Goal: Transaction & Acquisition: Purchase product/service

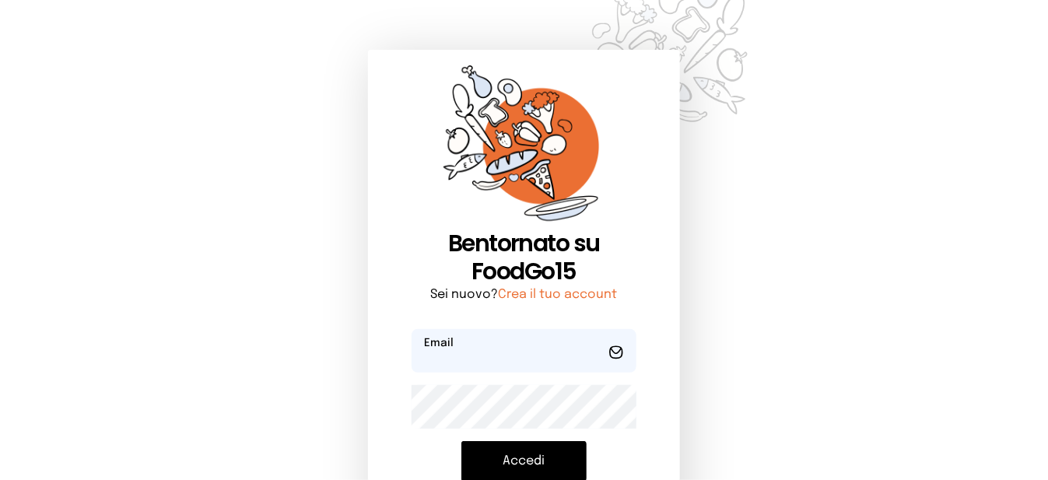
type input "**********"
click at [552, 457] on button "Accedi" at bounding box center [523, 461] width 125 height 40
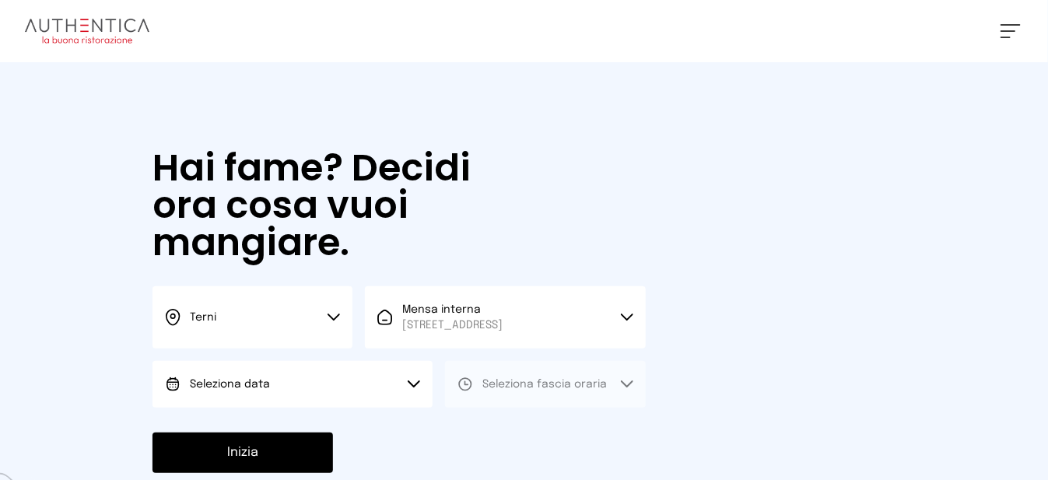
click at [322, 407] on button "Seleziona data" at bounding box center [293, 384] width 280 height 47
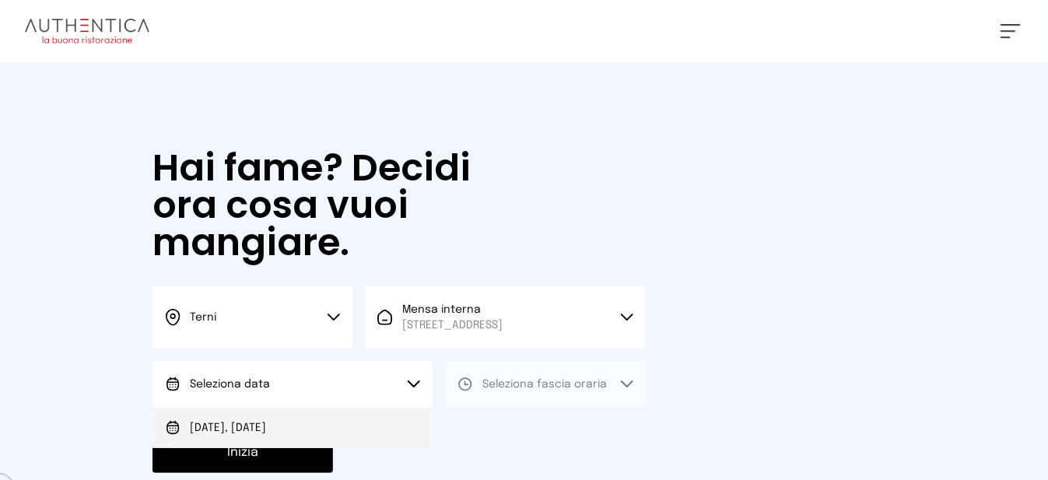
click at [322, 442] on li "[DATE], [DATE]" at bounding box center [293, 428] width 280 height 40
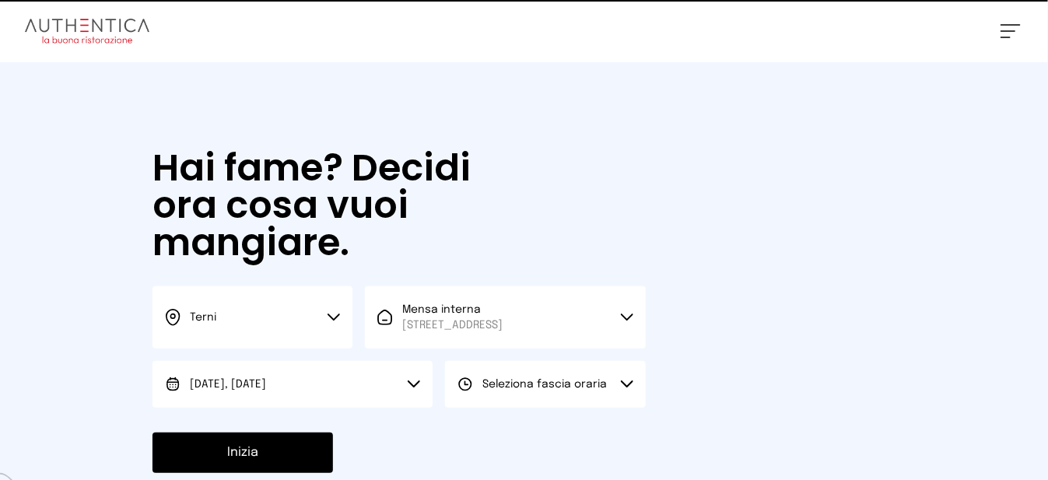
click at [537, 408] on button "Seleziona fascia oraria" at bounding box center [545, 384] width 200 height 47
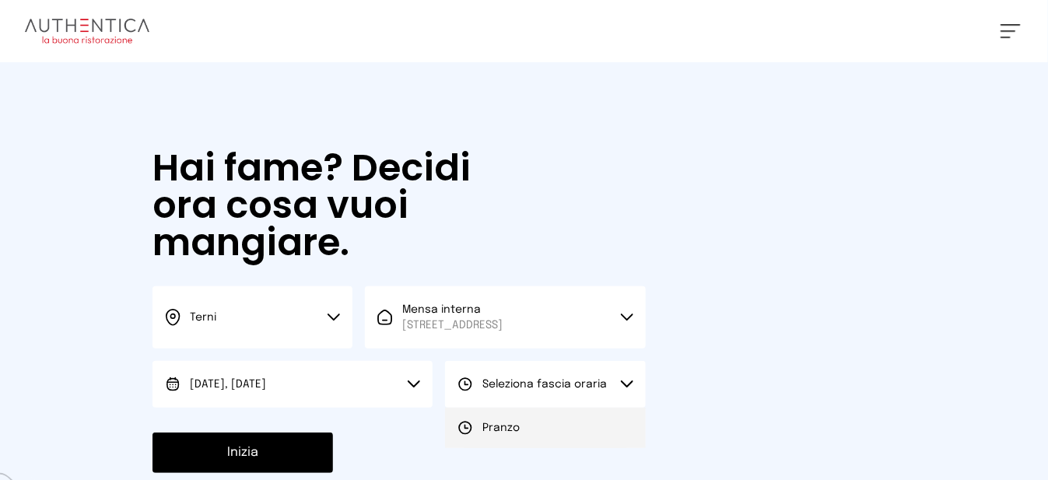
click at [541, 446] on li "Pranzo" at bounding box center [545, 428] width 200 height 40
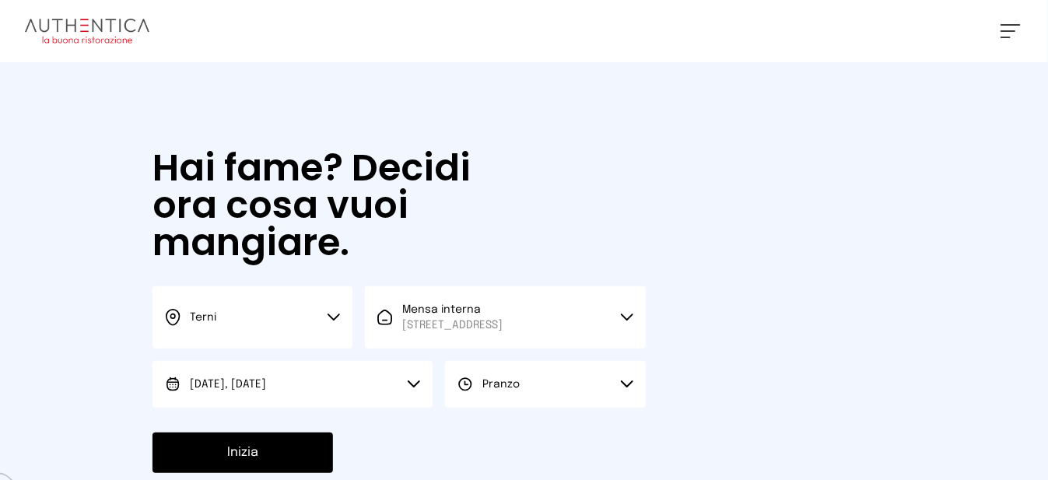
click at [261, 456] on button "Inizia" at bounding box center [243, 453] width 181 height 40
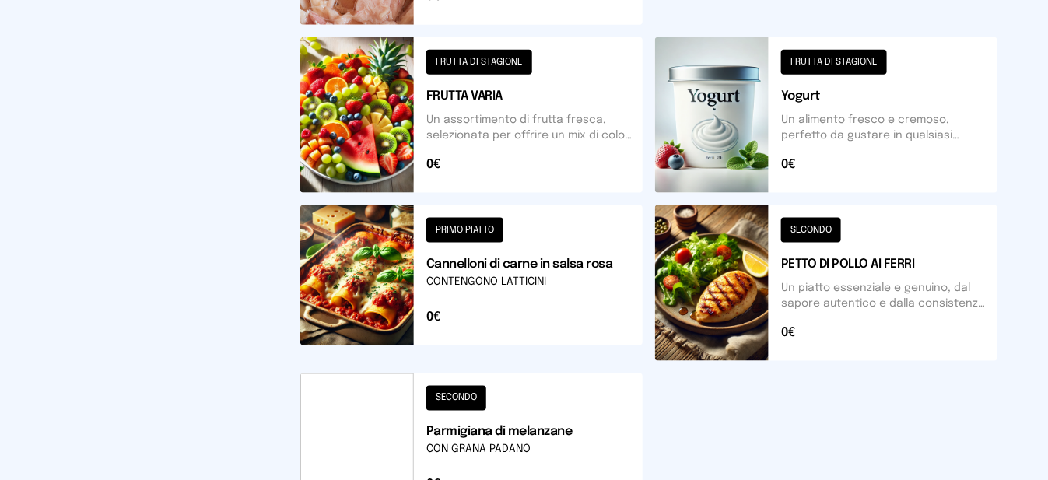
scroll to position [700, 0]
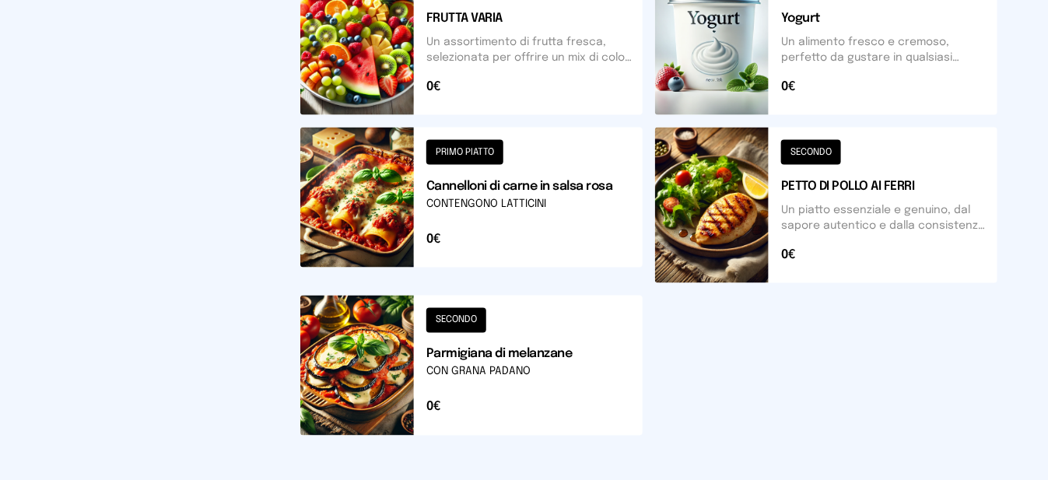
click at [389, 388] on button at bounding box center [471, 366] width 342 height 140
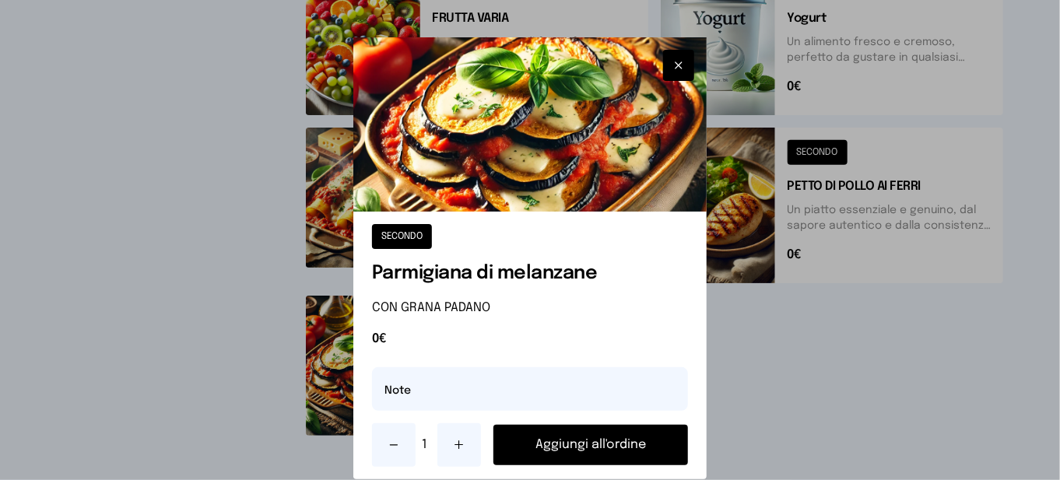
click at [538, 444] on button "Aggiungi all'ordine" at bounding box center [590, 445] width 195 height 40
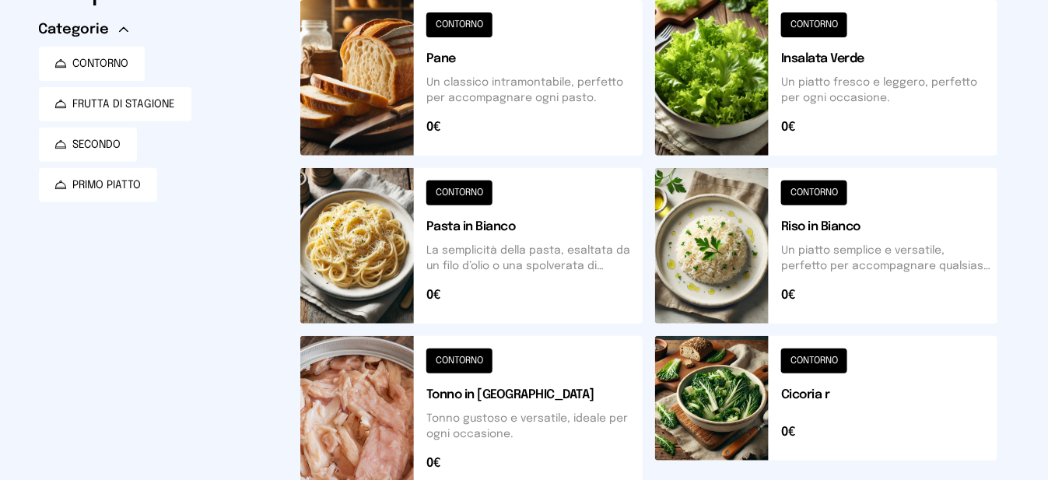
scroll to position [467, 0]
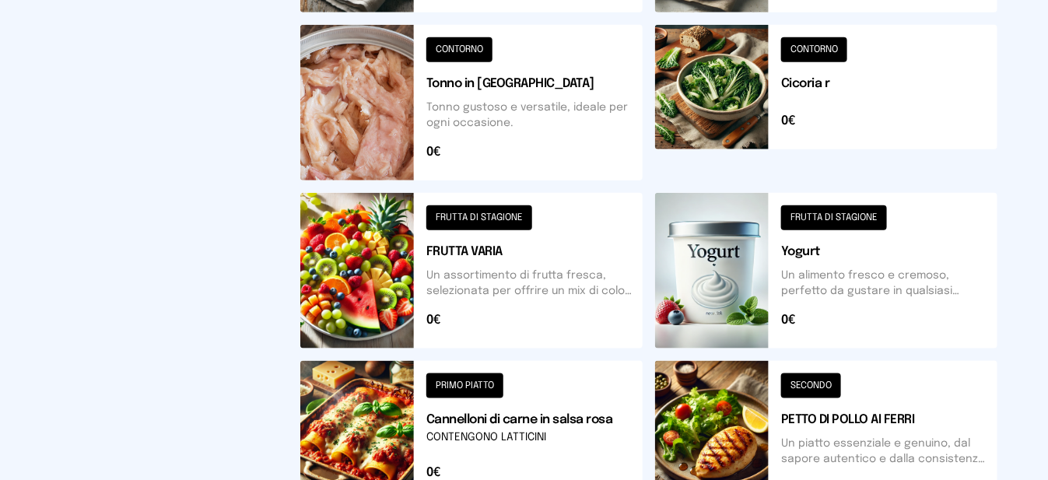
click at [413, 298] on button at bounding box center [471, 271] width 342 height 156
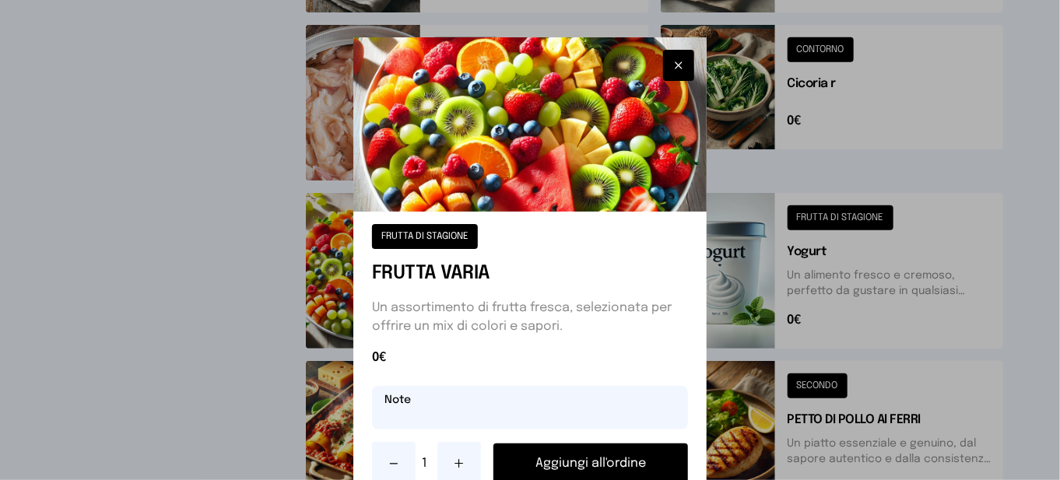
click at [469, 426] on input "text" at bounding box center [530, 408] width 316 height 44
type input "********"
click at [514, 471] on button "Aggiungi all'ordine" at bounding box center [590, 464] width 195 height 40
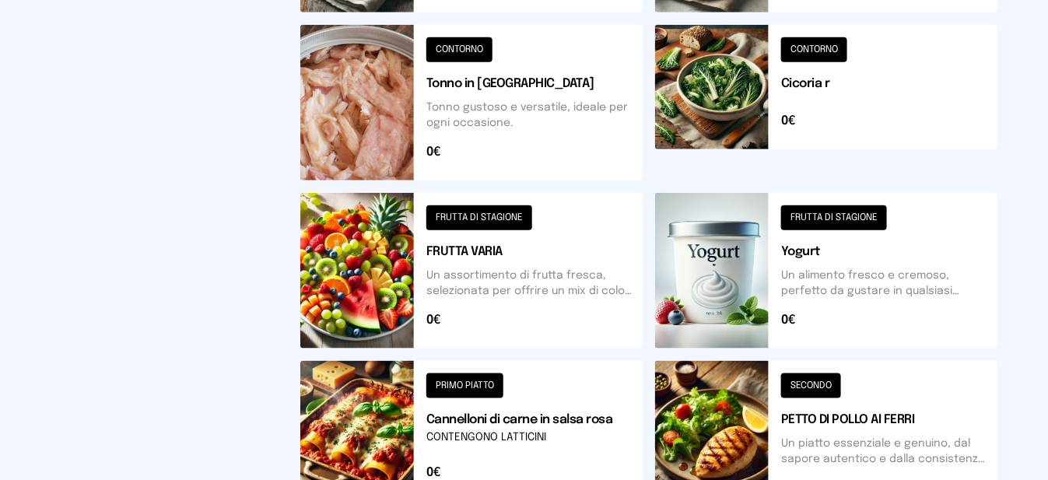
scroll to position [0, 0]
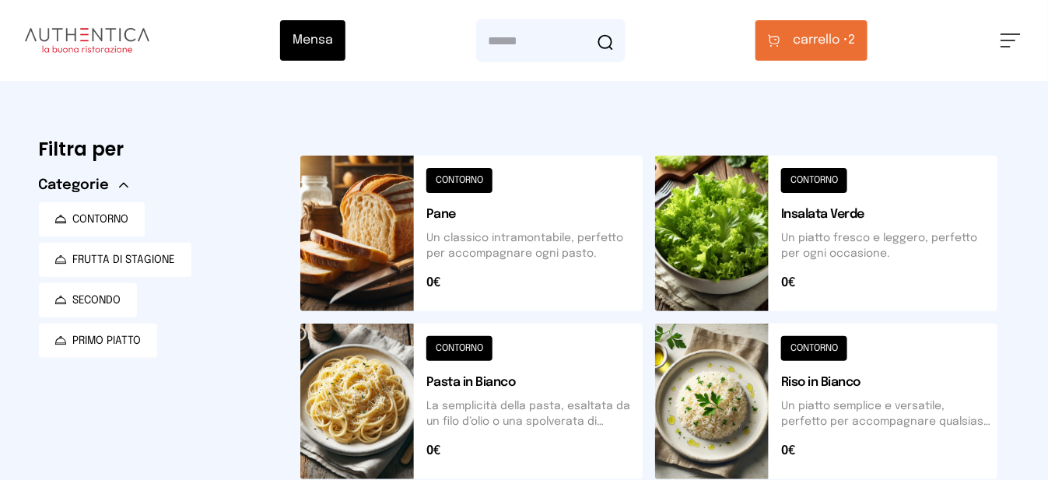
drag, startPoint x: 812, startPoint y: 57, endPoint x: 493, endPoint y: 147, distance: 331.6
click at [363, 219] on button at bounding box center [471, 234] width 342 height 156
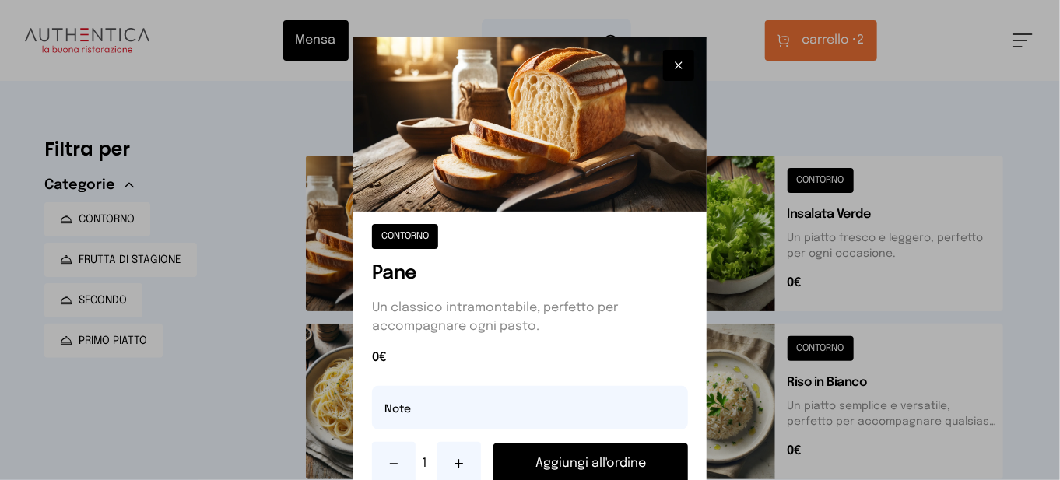
click at [559, 456] on button "Aggiungi all'ordine" at bounding box center [590, 464] width 195 height 40
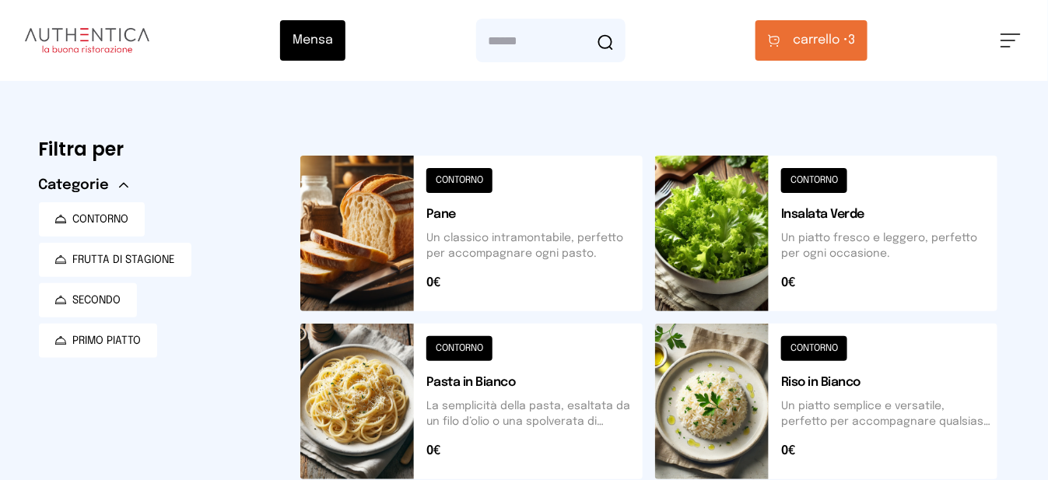
drag, startPoint x: 861, startPoint y: 42, endPoint x: 861, endPoint y: 52, distance: 10.1
click at [855, 44] on span "carrello • 3" at bounding box center [824, 40] width 62 height 19
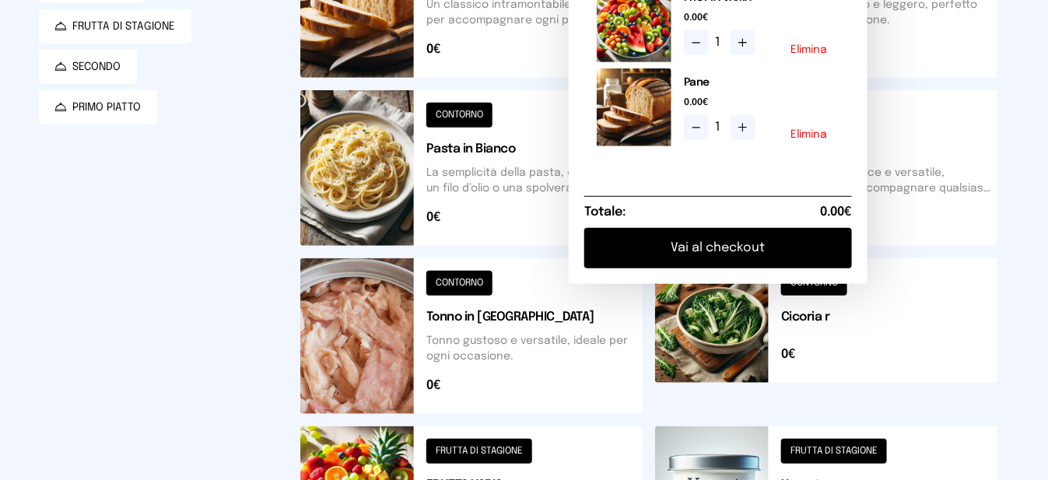
scroll to position [311, 0]
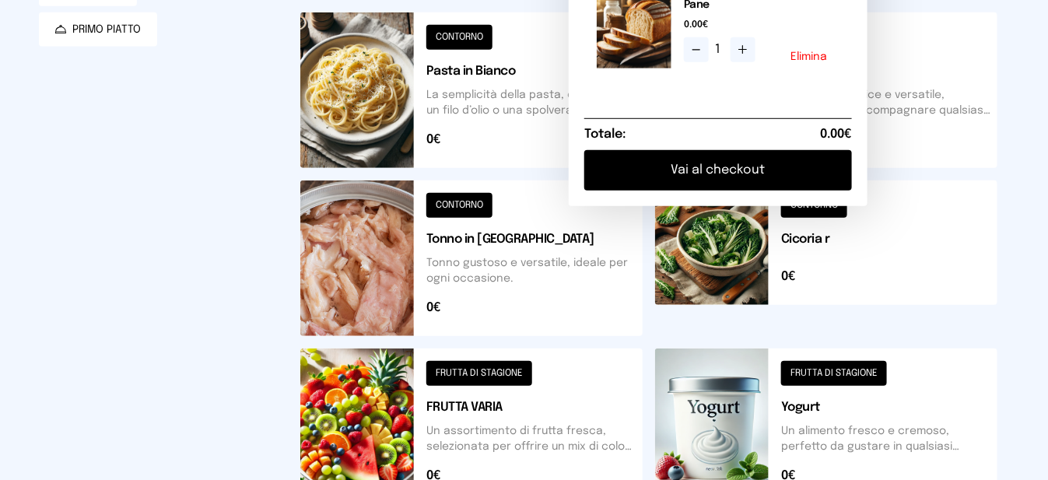
click at [757, 184] on button "Vai al checkout" at bounding box center [718, 170] width 268 height 40
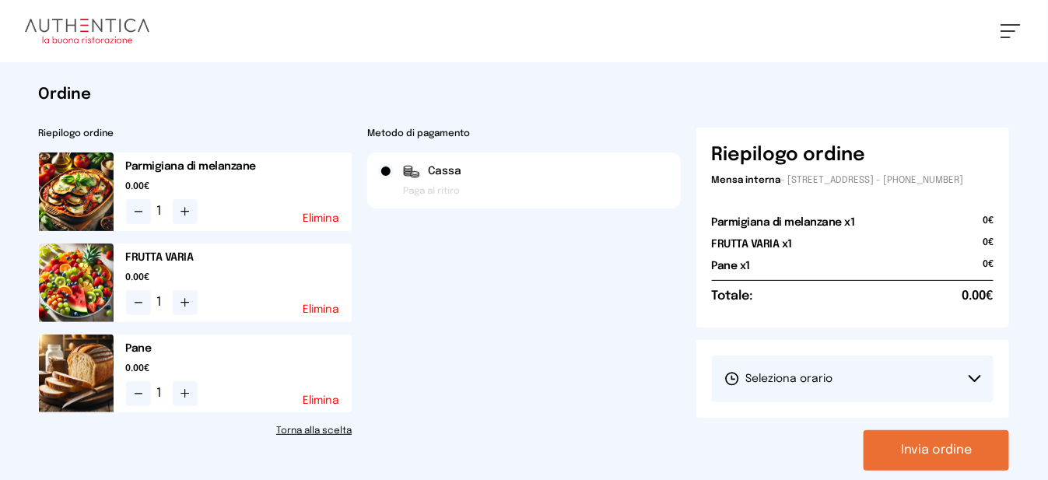
click at [904, 388] on button "Seleziona orario" at bounding box center [853, 379] width 282 height 47
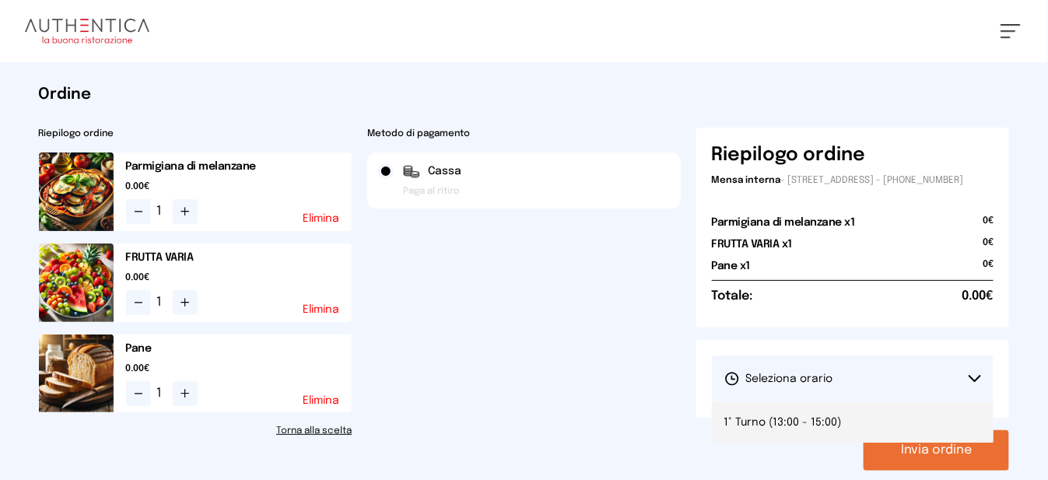
click at [879, 441] on li "1° Turno (13:00 - 15:00)" at bounding box center [853, 422] width 282 height 40
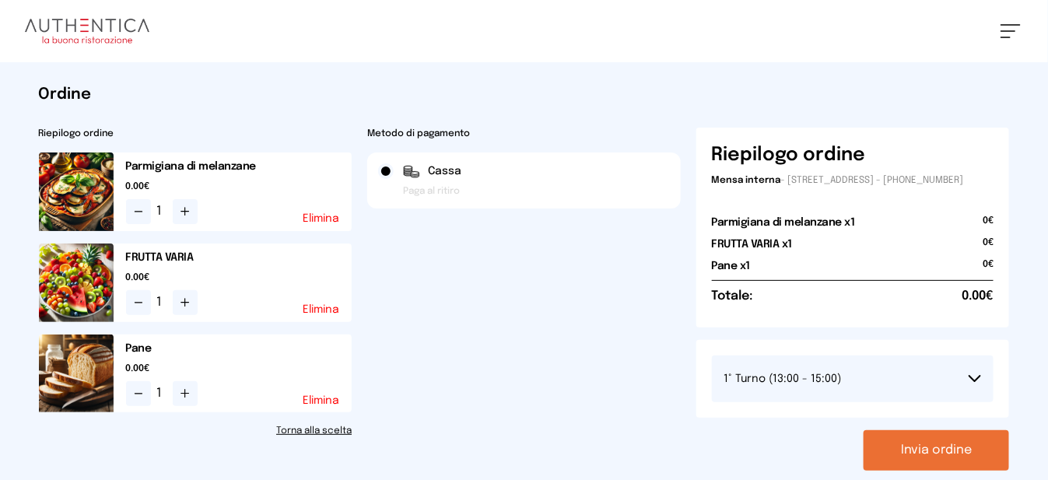
click at [927, 471] on button "Invia ordine" at bounding box center [937, 450] width 146 height 40
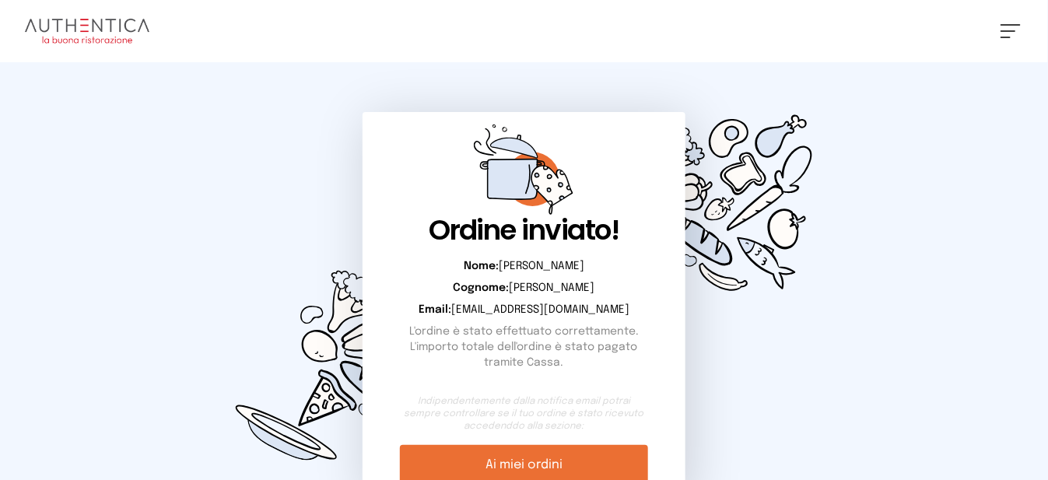
click at [1004, 33] on button at bounding box center [1011, 31] width 20 height 14
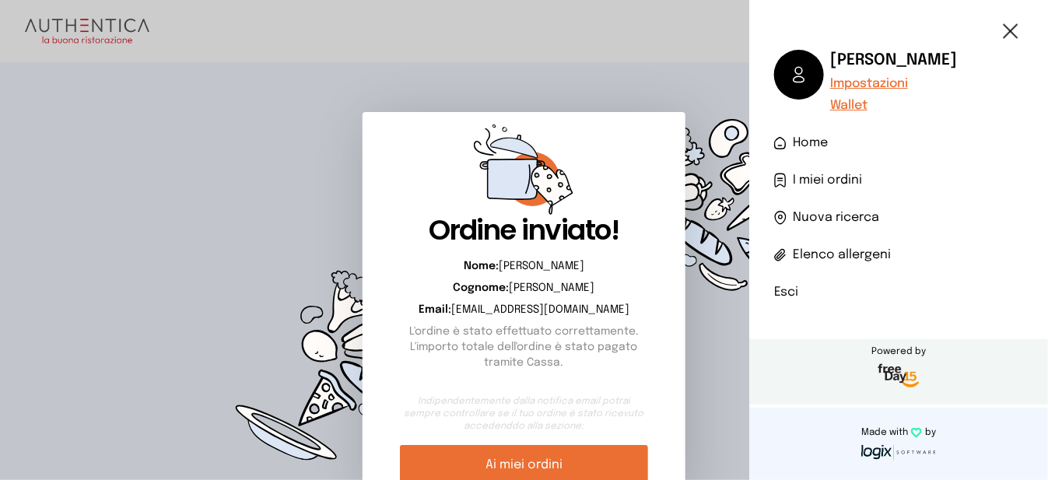
click at [795, 293] on li "Esci" at bounding box center [898, 292] width 249 height 19
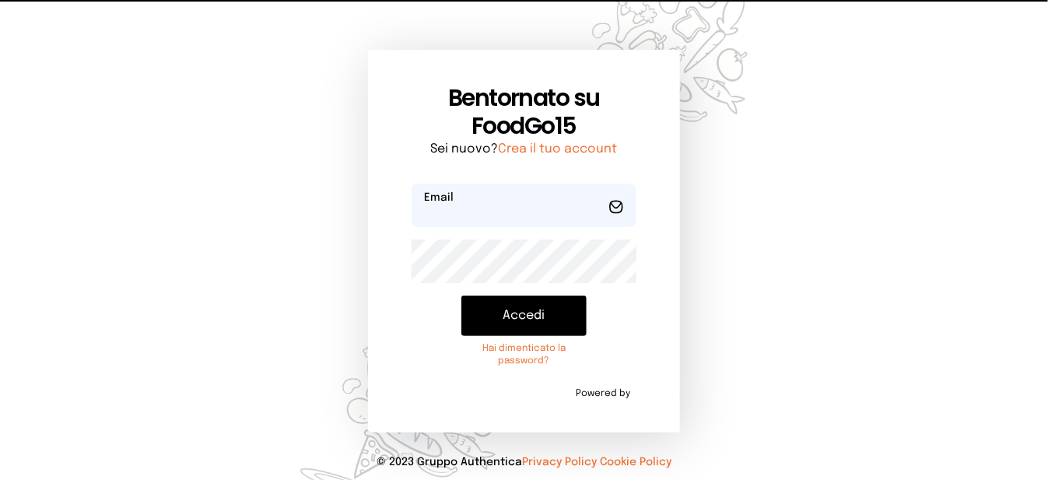
type input "**********"
